Goal: Navigation & Orientation: Go to known website

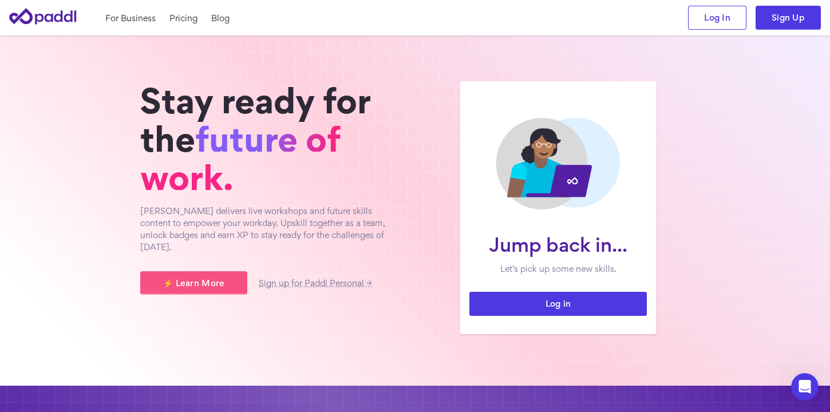
click at [505, 298] on link "Log in" at bounding box center [557, 304] width 177 height 24
click at [572, 297] on link "Log in" at bounding box center [557, 304] width 177 height 24
